Goal: Information Seeking & Learning: Learn about a topic

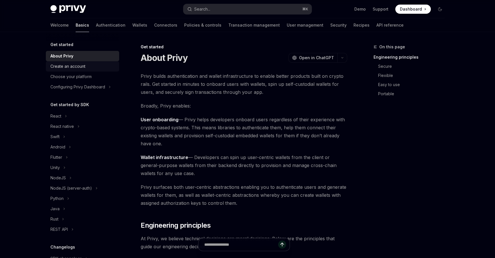
click at [93, 64] on div "Create an account" at bounding box center [82, 66] width 65 height 7
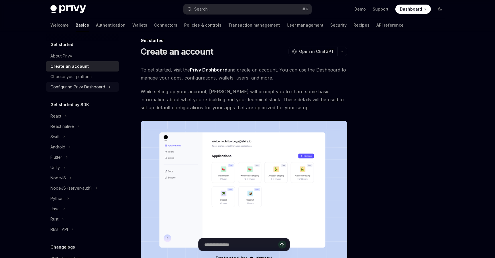
scroll to position [6, 0]
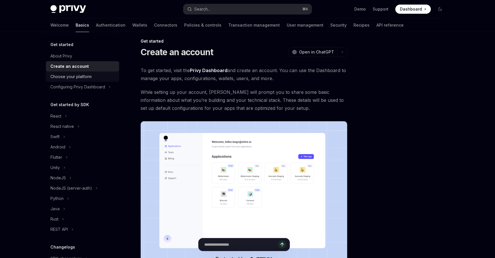
click at [95, 77] on div "Choose your platform" at bounding box center [82, 76] width 65 height 7
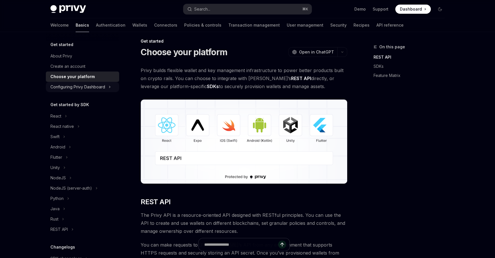
click at [88, 88] on div "Configuring Privy Dashboard" at bounding box center [77, 87] width 55 height 7
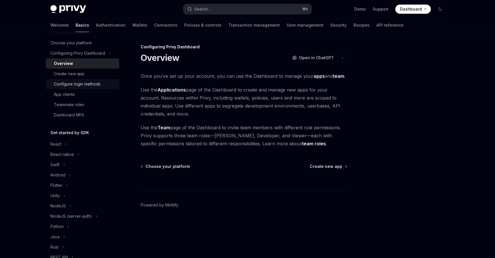
scroll to position [37, 0]
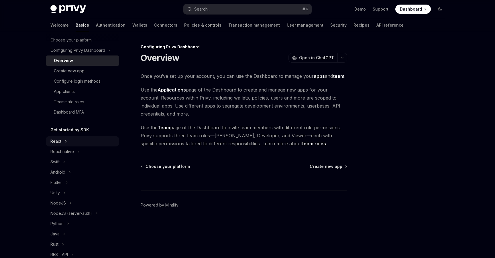
click at [80, 140] on button "React" at bounding box center [82, 141] width 73 height 10
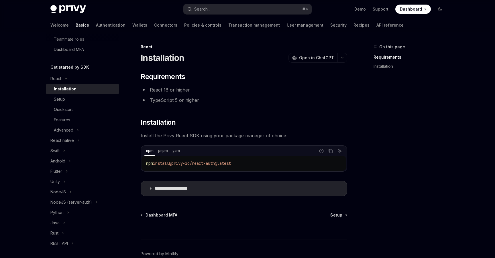
scroll to position [31, 0]
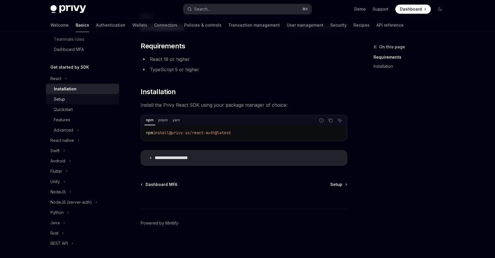
click at [98, 101] on div "Setup" at bounding box center [85, 99] width 62 height 7
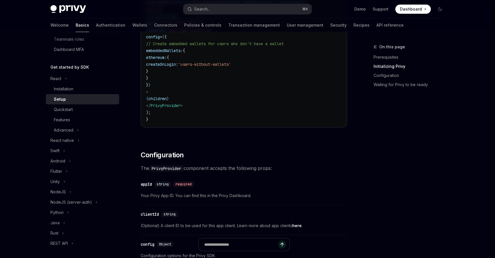
scroll to position [334, 0]
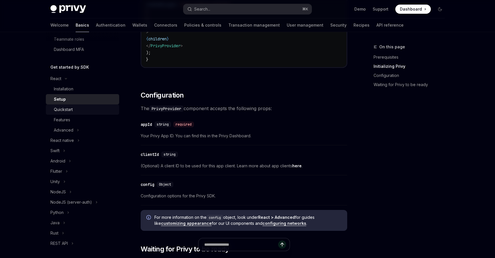
click at [69, 111] on div "Quickstart" at bounding box center [63, 109] width 19 height 7
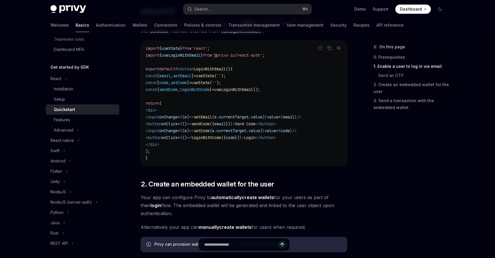
scroll to position [323, 0]
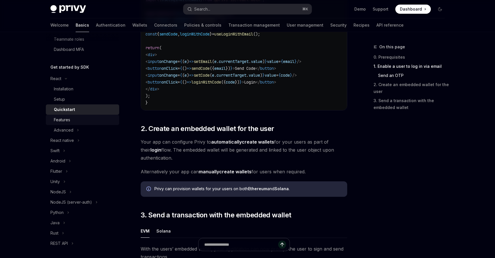
click at [71, 124] on link "Features" at bounding box center [82, 120] width 73 height 10
type textarea "*"
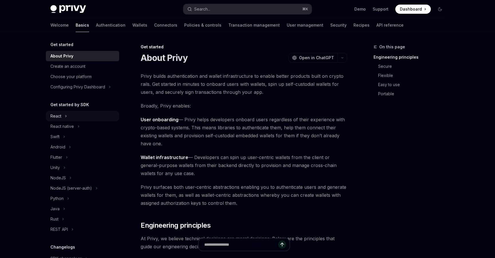
click at [86, 118] on button "React" at bounding box center [82, 116] width 73 height 10
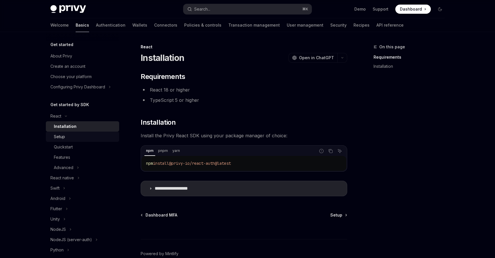
click at [92, 138] on div "Setup" at bounding box center [85, 136] width 62 height 7
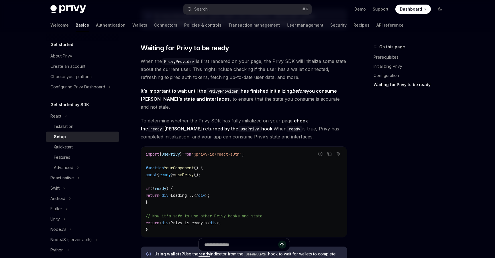
scroll to position [732, 0]
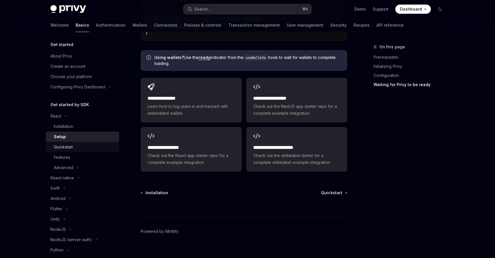
click at [88, 149] on div "Quickstart" at bounding box center [85, 147] width 62 height 7
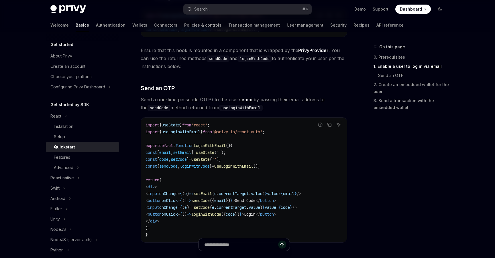
scroll to position [53, 0]
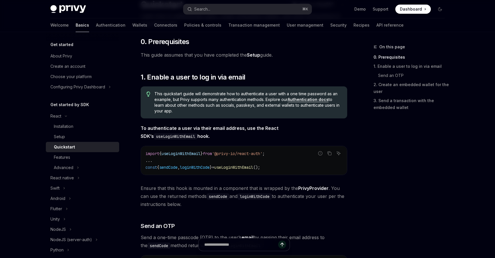
click at [315, 101] on link "Authentication docs" at bounding box center [307, 99] width 41 height 5
type textarea "*"
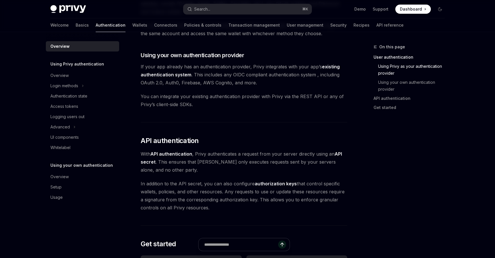
scroll to position [276, 0]
